Goal: Navigation & Orientation: Find specific page/section

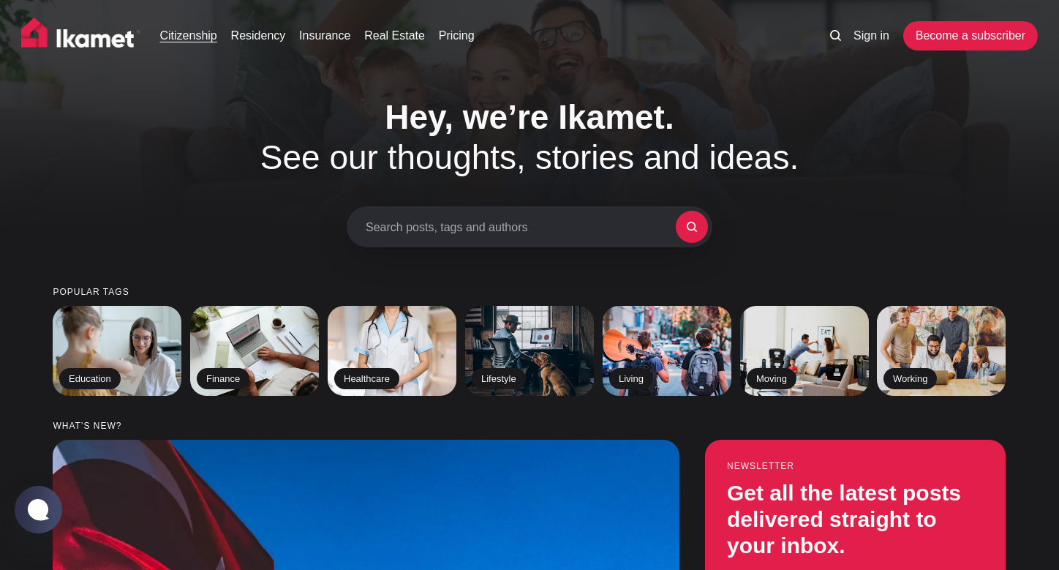
click at [191, 40] on link "Citizenship" at bounding box center [188, 36] width 57 height 18
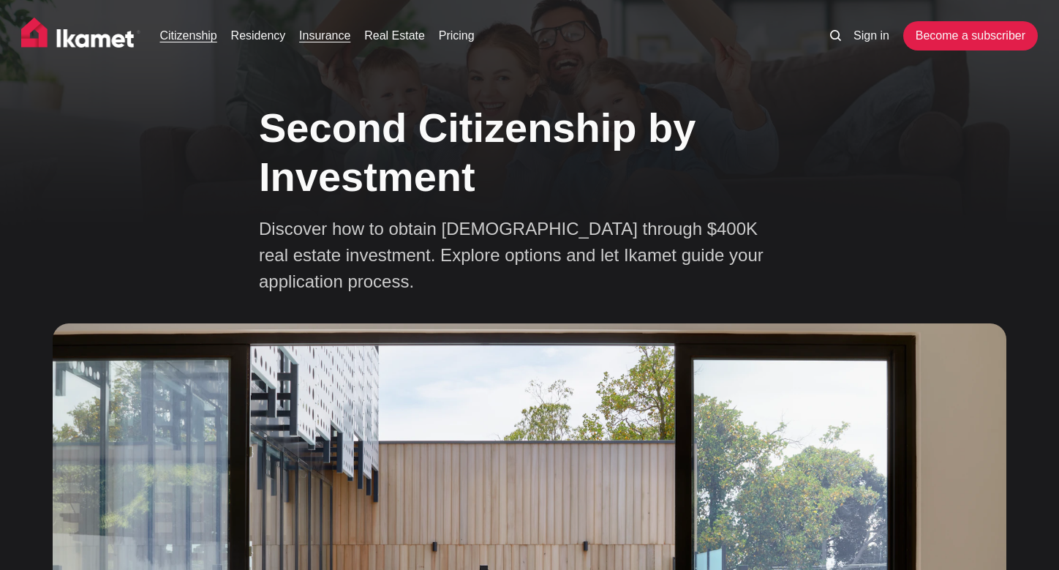
click at [315, 36] on link "Insurance" at bounding box center [324, 36] width 51 height 18
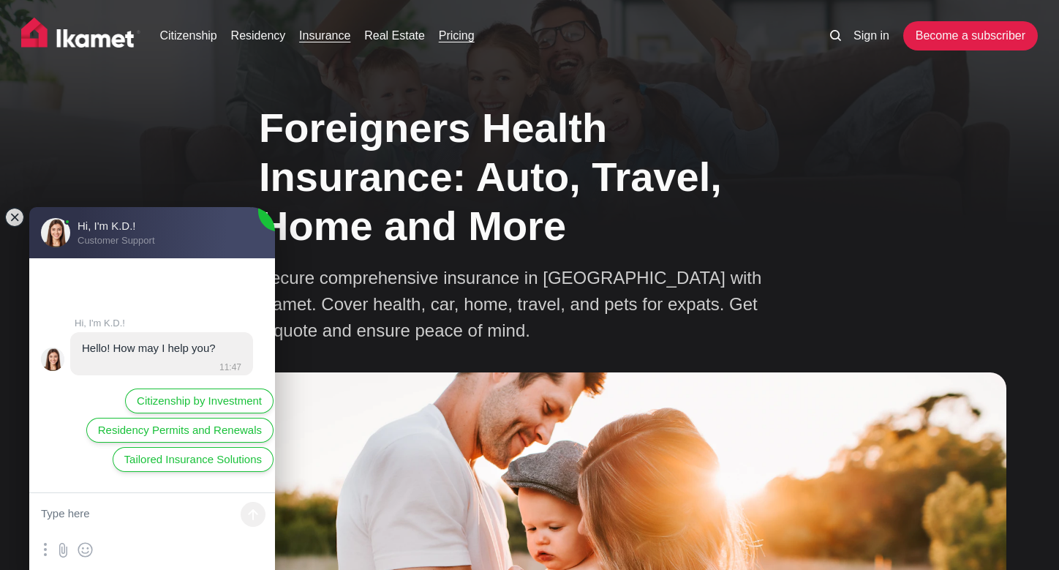
click at [454, 34] on link "Pricing" at bounding box center [457, 36] width 36 height 18
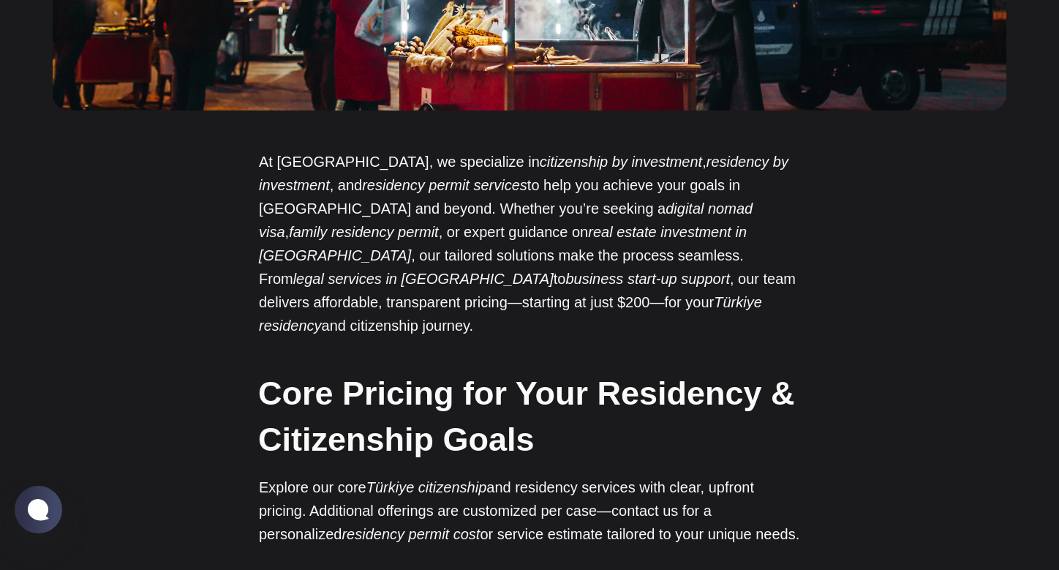
scroll to position [1097, 0]
